Goal: Submit feedback/report problem

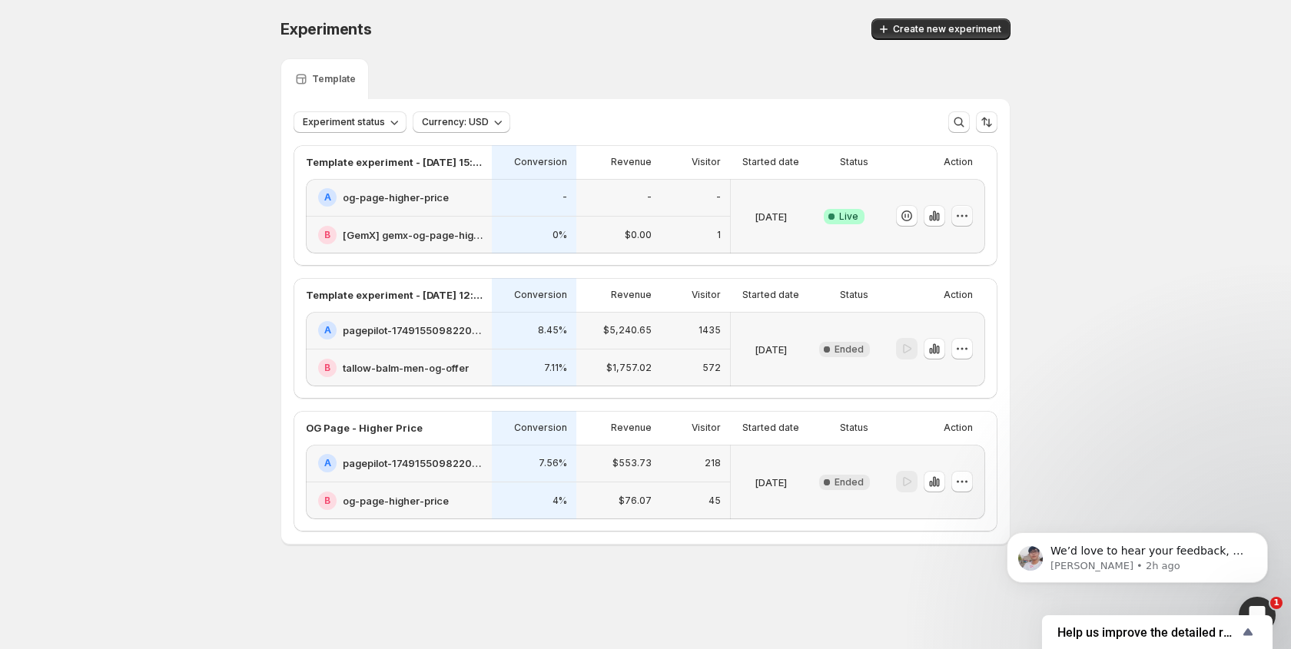
click at [964, 221] on icon "button" at bounding box center [961, 215] width 15 height 15
click at [1194, 555] on p "We’d love to hear your feedback, as it will help us improve the product and mak…" at bounding box center [1149, 551] width 198 height 15
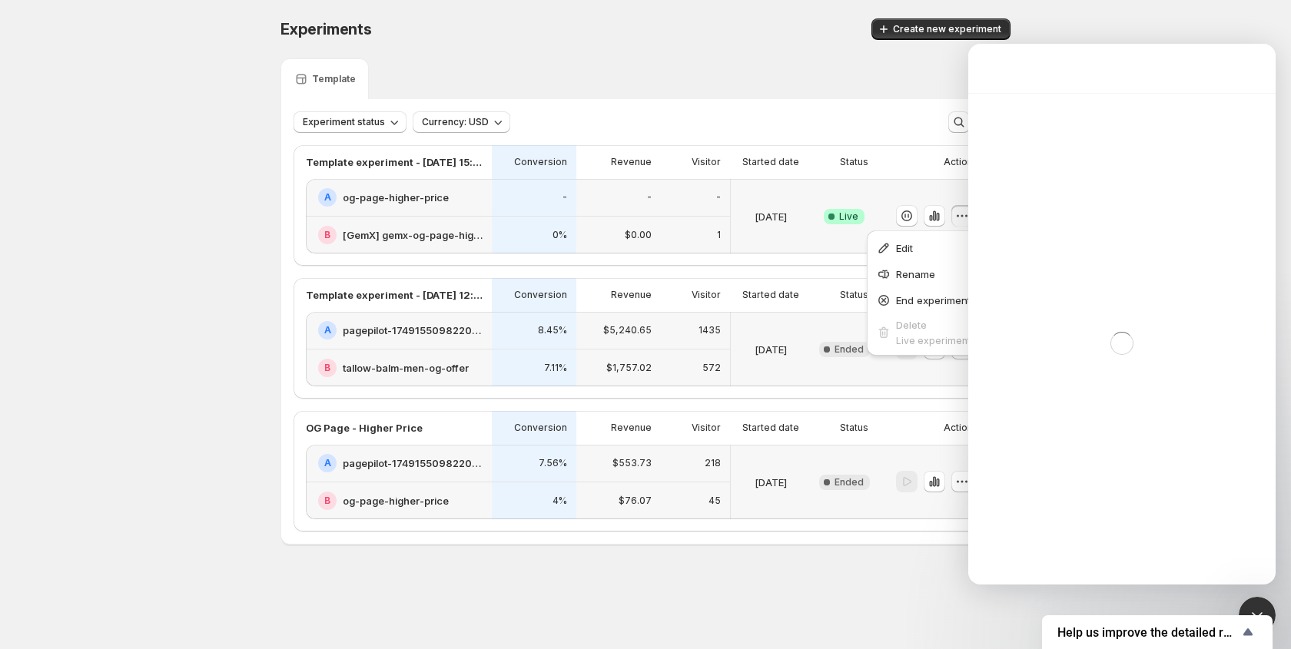
scroll to position [161, 0]
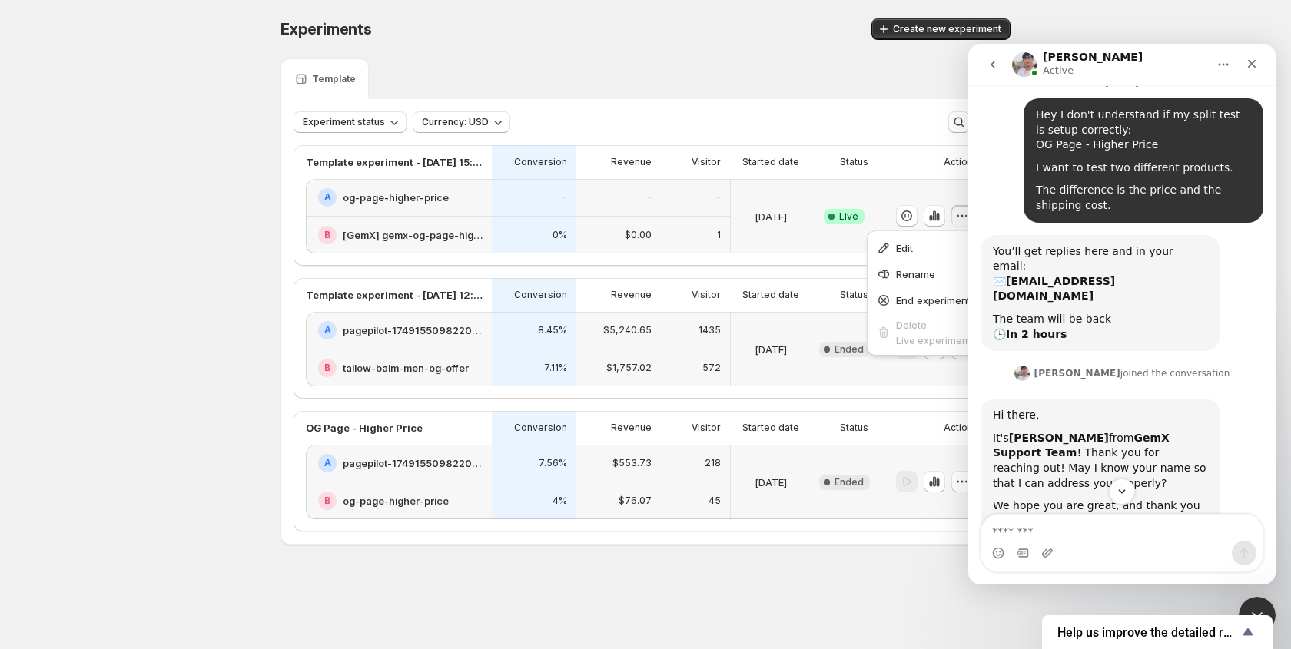
click at [1092, 537] on textarea "Message…" at bounding box center [1121, 528] width 281 height 26
click at [1120, 486] on icon "Scroll to bottom" at bounding box center [1122, 492] width 14 height 14
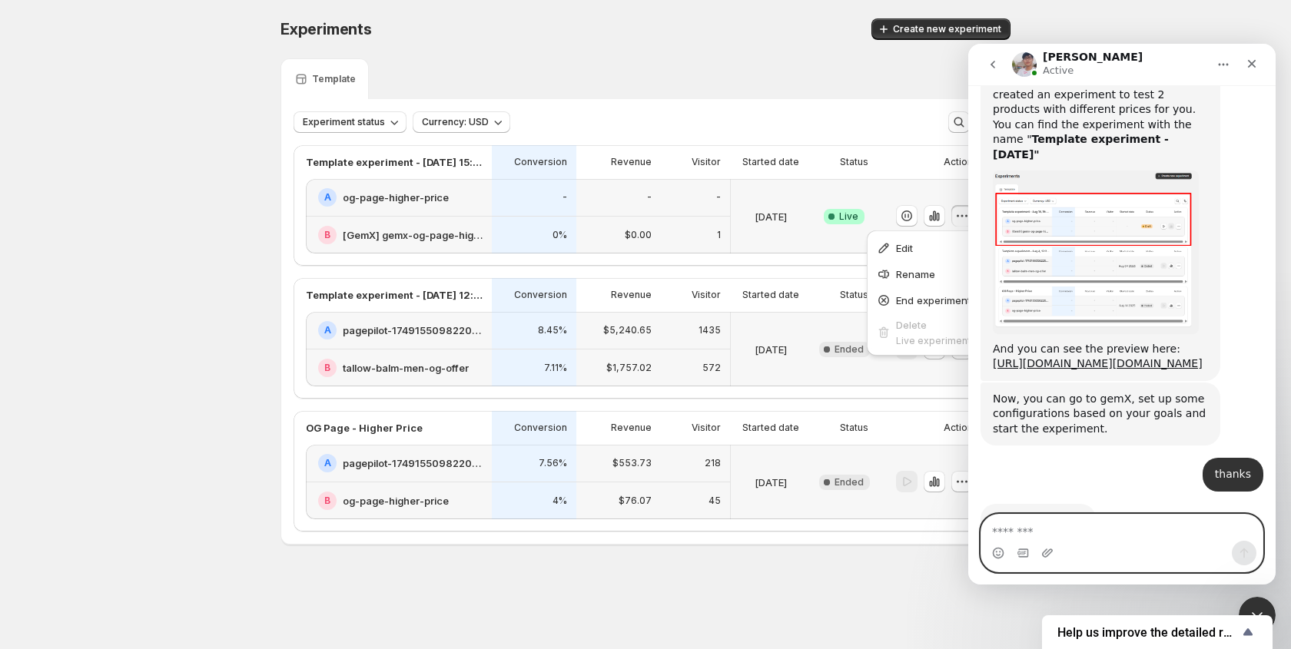
drag, startPoint x: 1070, startPoint y: 538, endPoint x: 1132, endPoint y: 522, distance: 63.3
click at [1071, 538] on textarea "Message…" at bounding box center [1121, 528] width 281 height 26
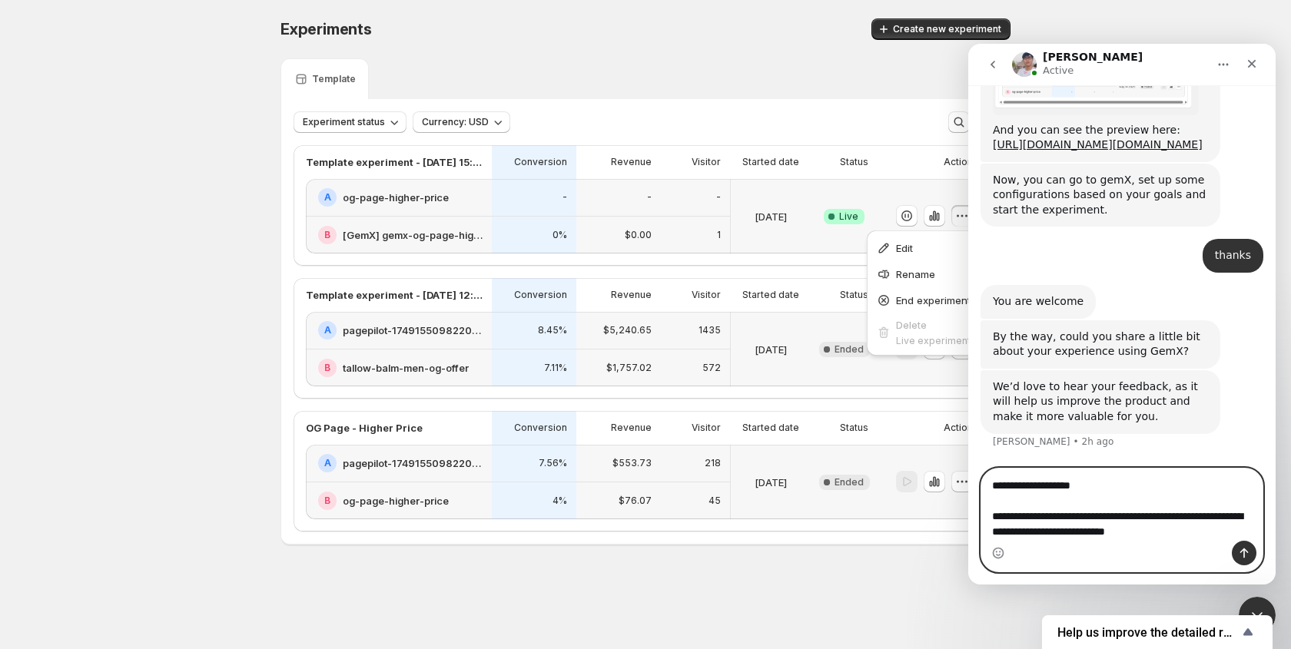
scroll to position [4667, 0]
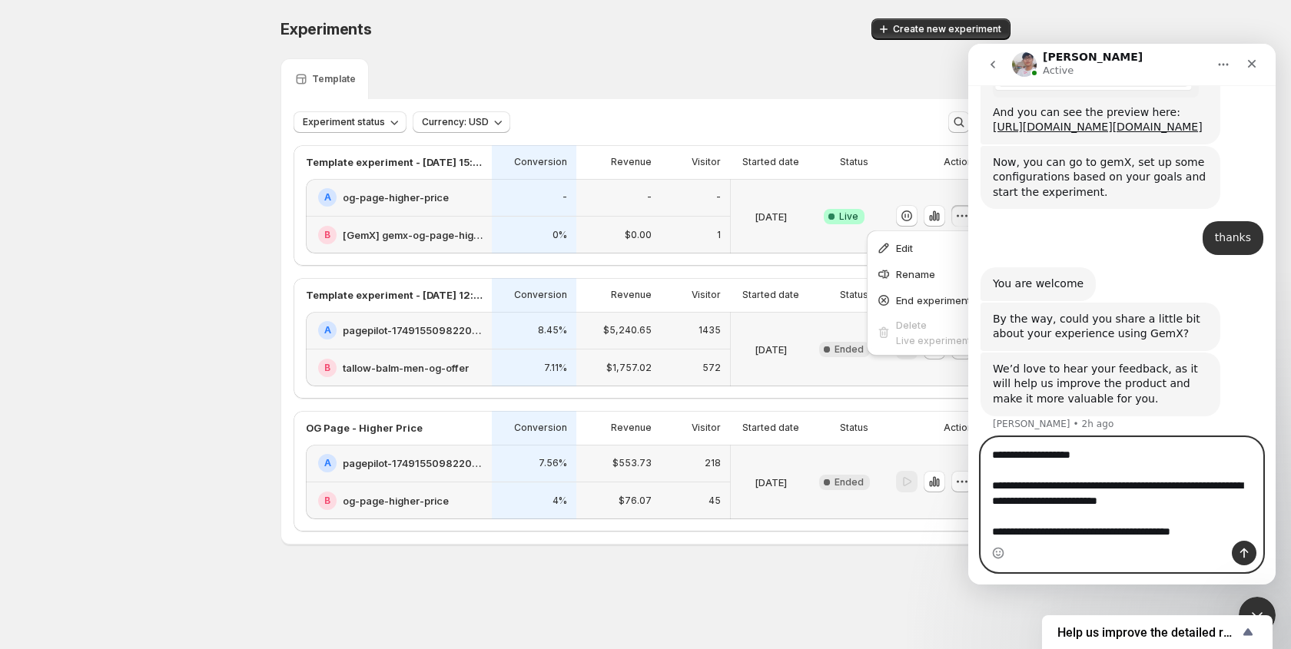
type textarea "**********"
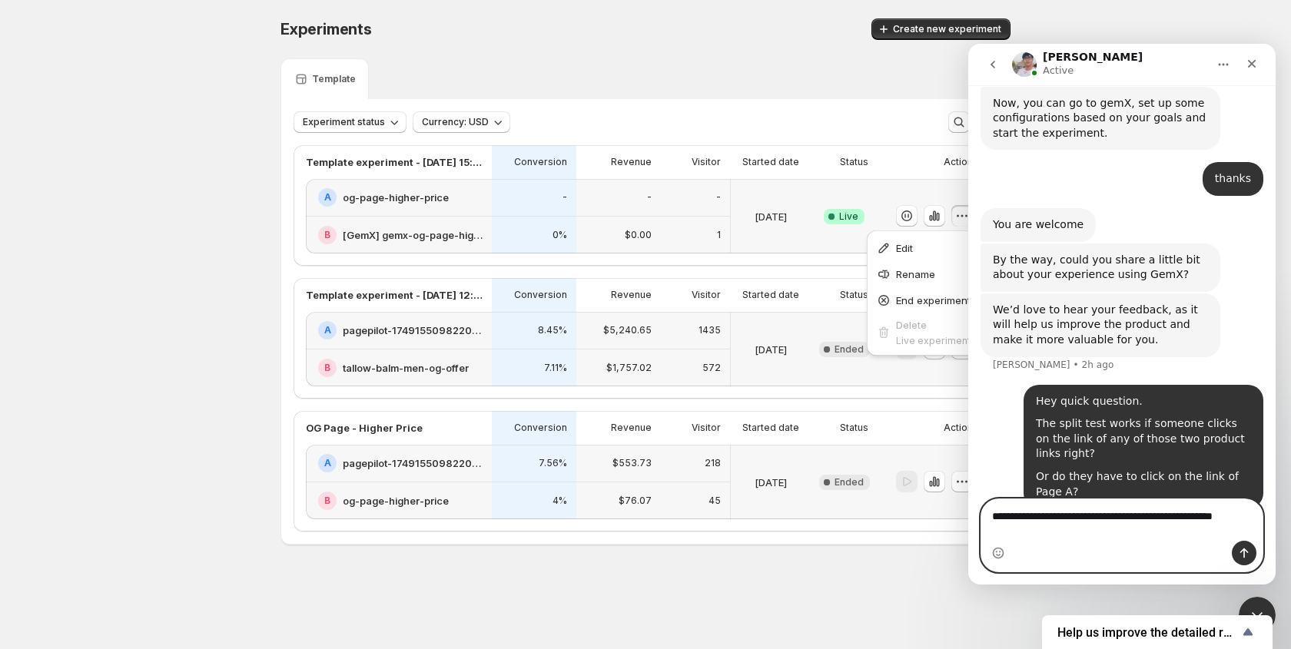
scroll to position [4742, 0]
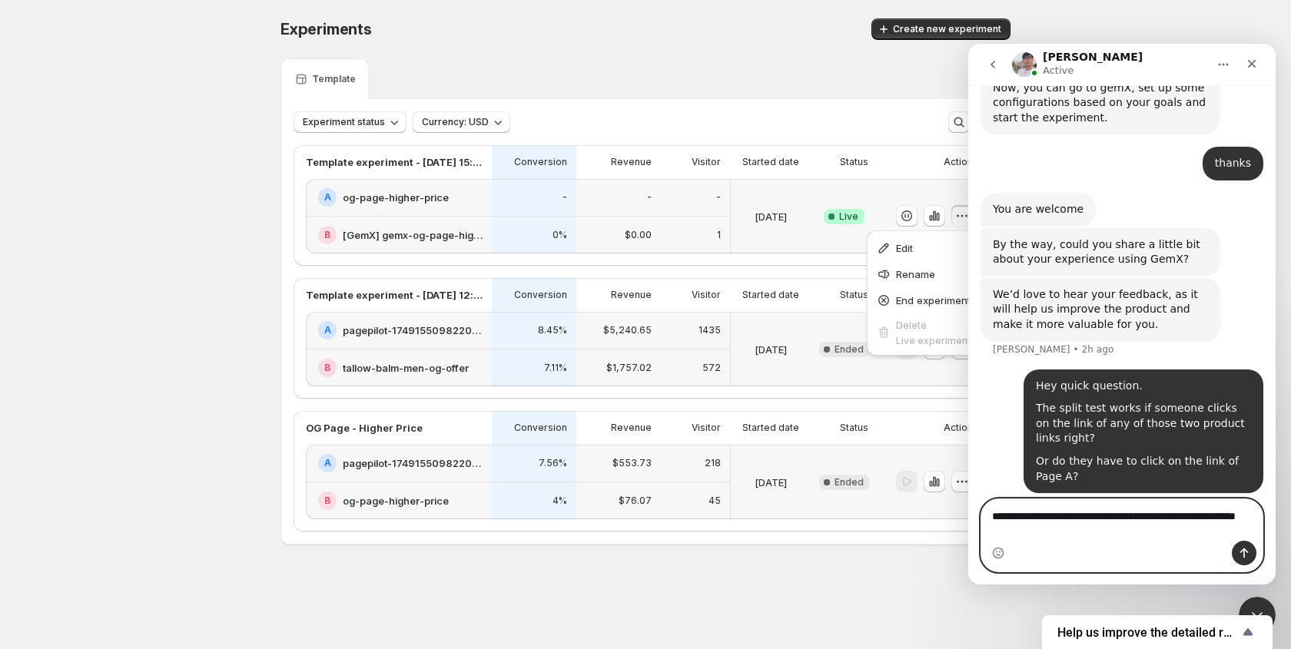
type textarea "**********"
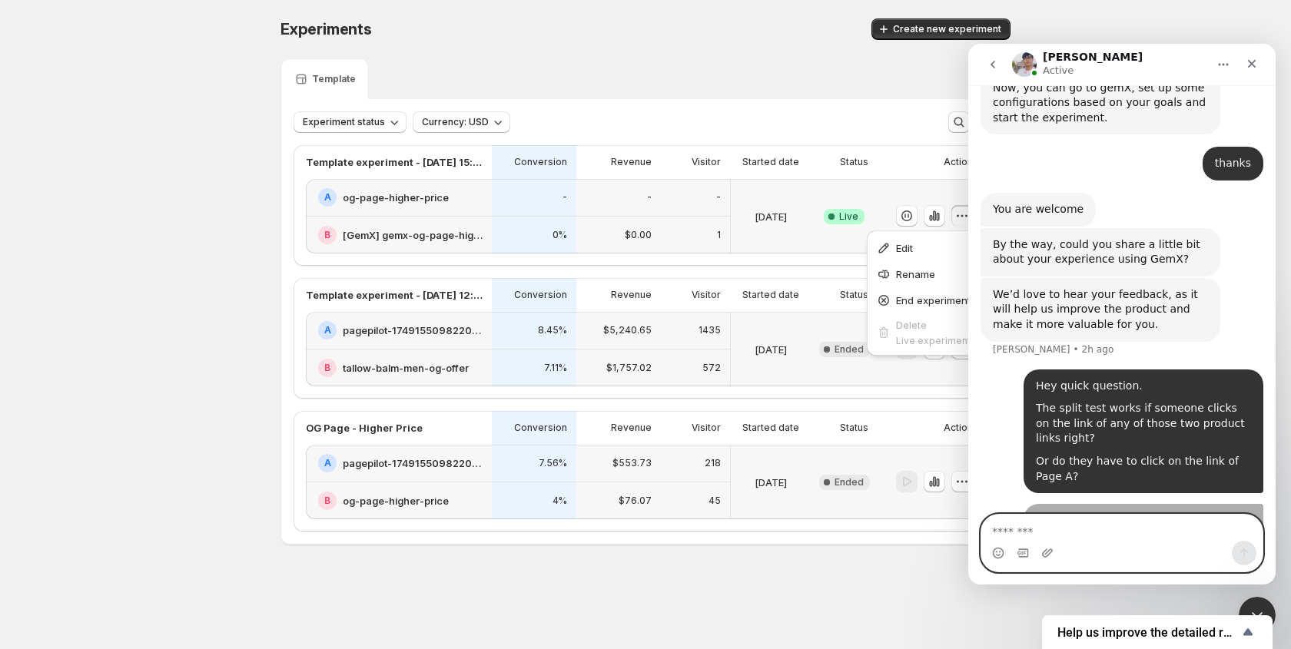
scroll to position [4776, 0]
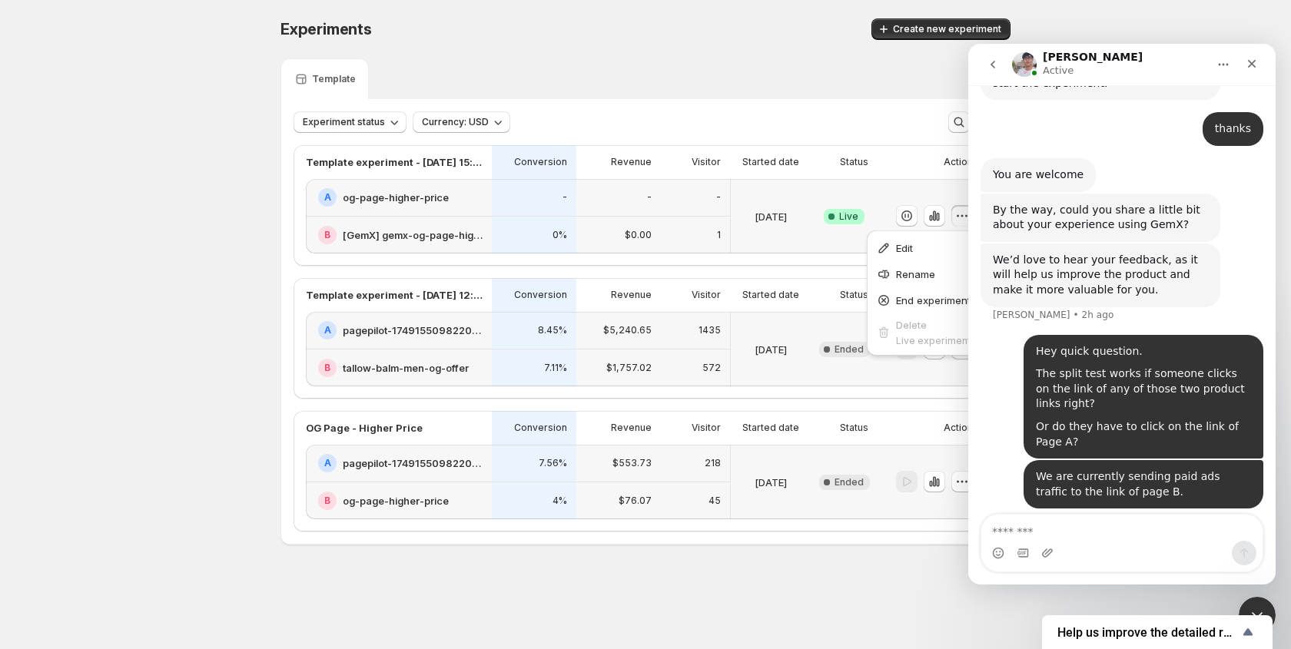
click at [96, 174] on div "Experiments. This page is ready Experiments Create new experiment Template Expe…" at bounding box center [645, 314] width 1291 height 628
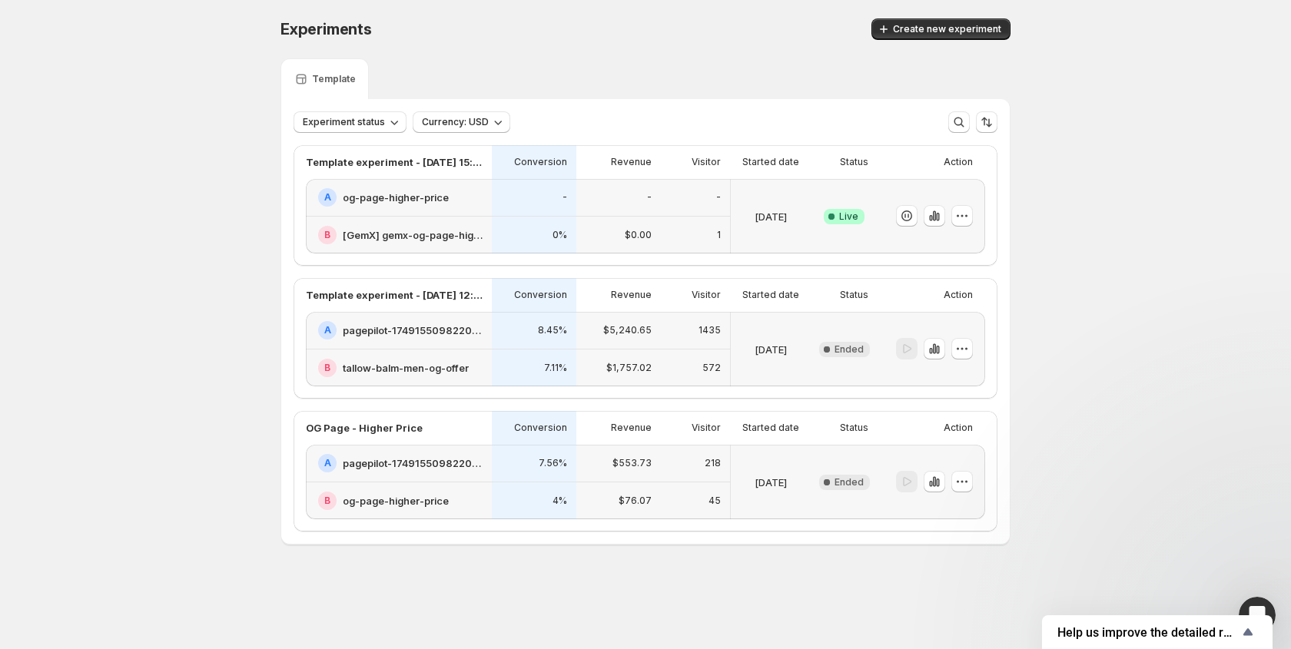
scroll to position [4210, 0]
